Goal: Navigation & Orientation: Find specific page/section

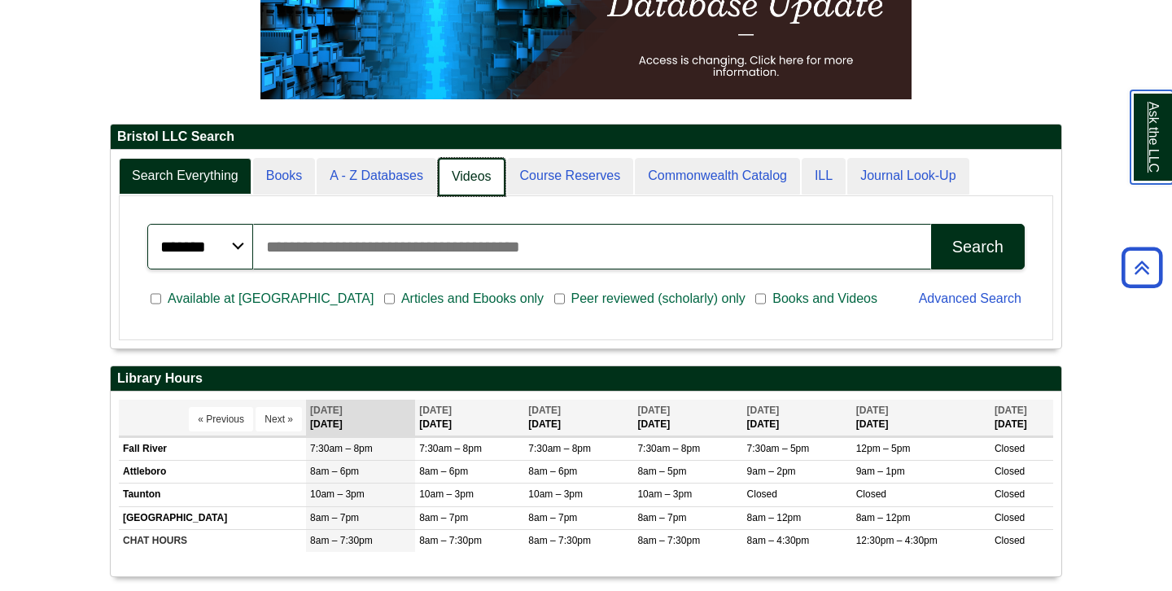
scroll to position [198, 951]
click at [497, 177] on link "Videos" at bounding box center [472, 177] width 68 height 38
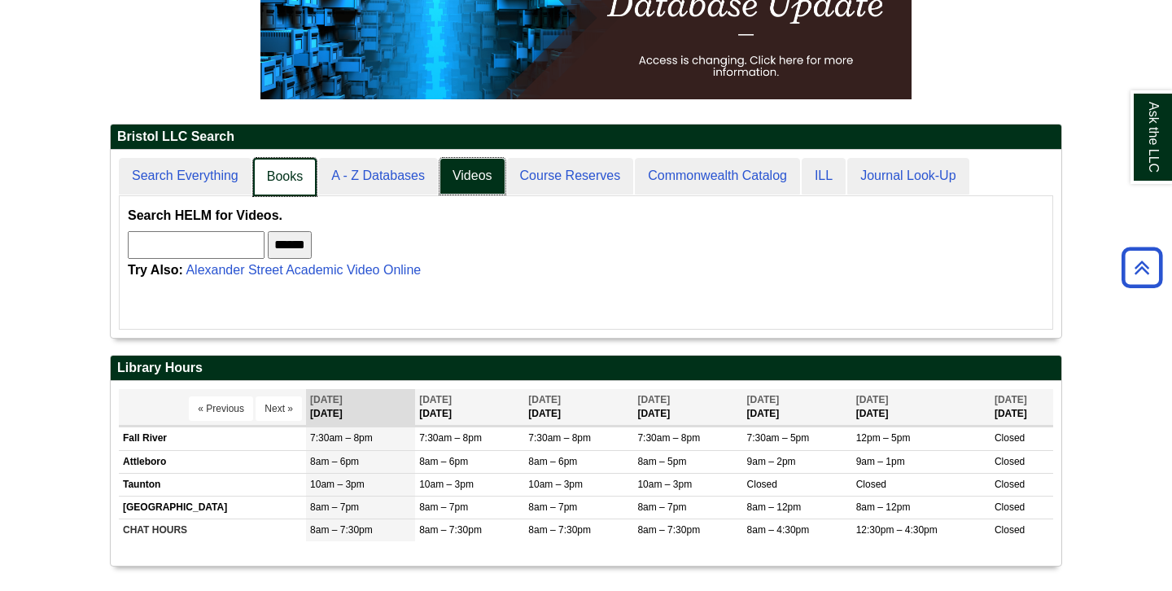
scroll to position [8, 8]
click at [297, 162] on link "Books" at bounding box center [285, 177] width 64 height 38
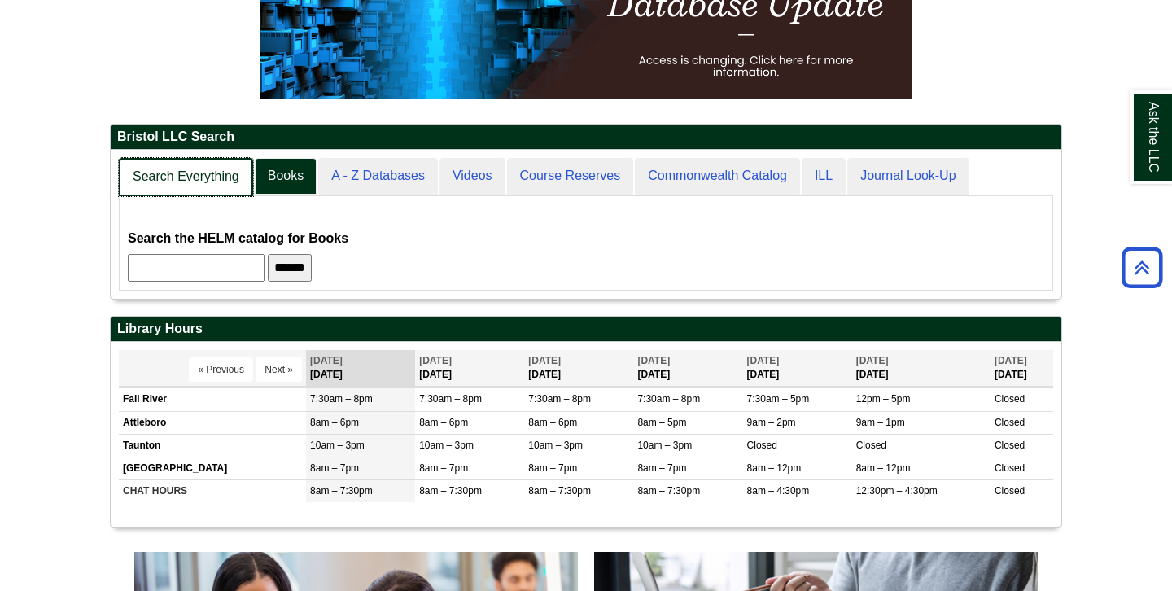
click at [219, 160] on link "Search Everything" at bounding box center [186, 177] width 134 height 38
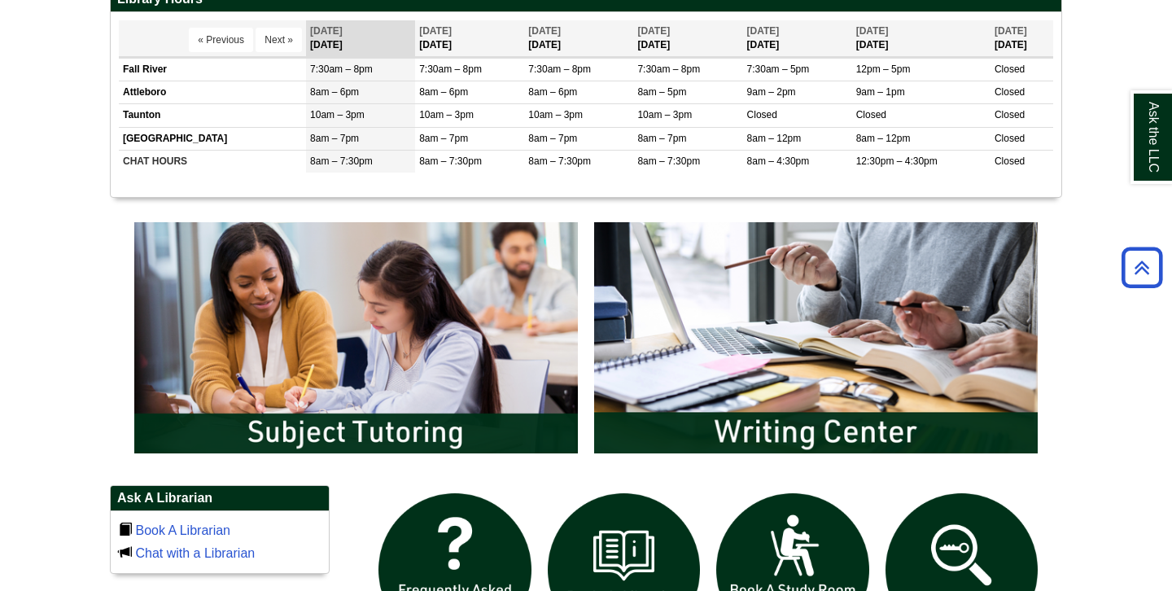
scroll to position [674, 0]
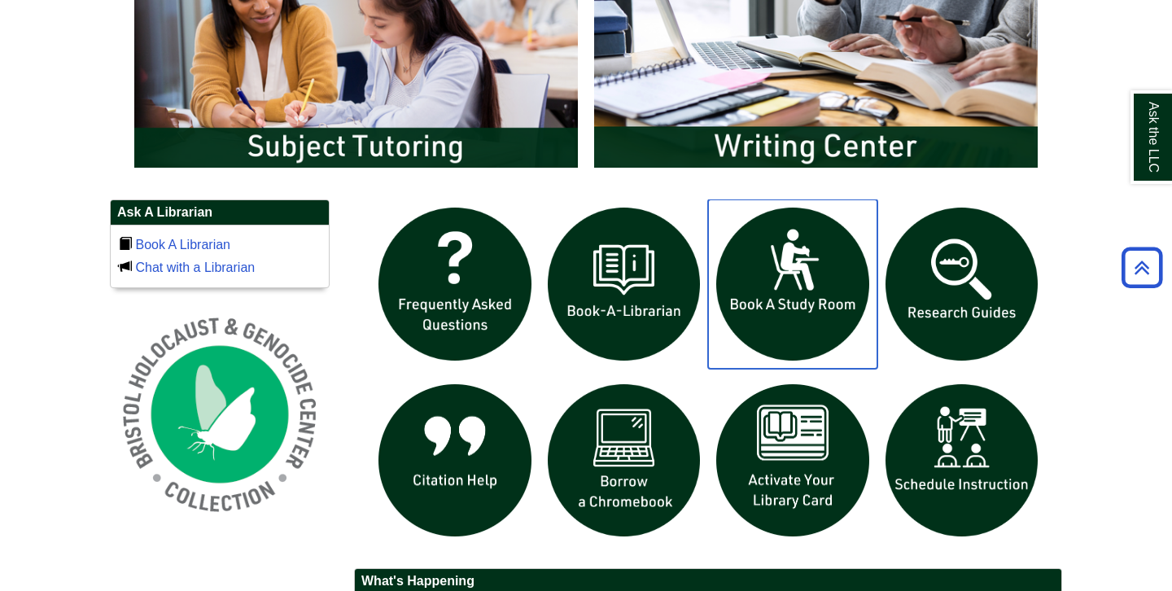
click at [789, 311] on img "slideshow" at bounding box center [792, 283] width 169 height 169
